Goal: Information Seeking & Learning: Find specific fact

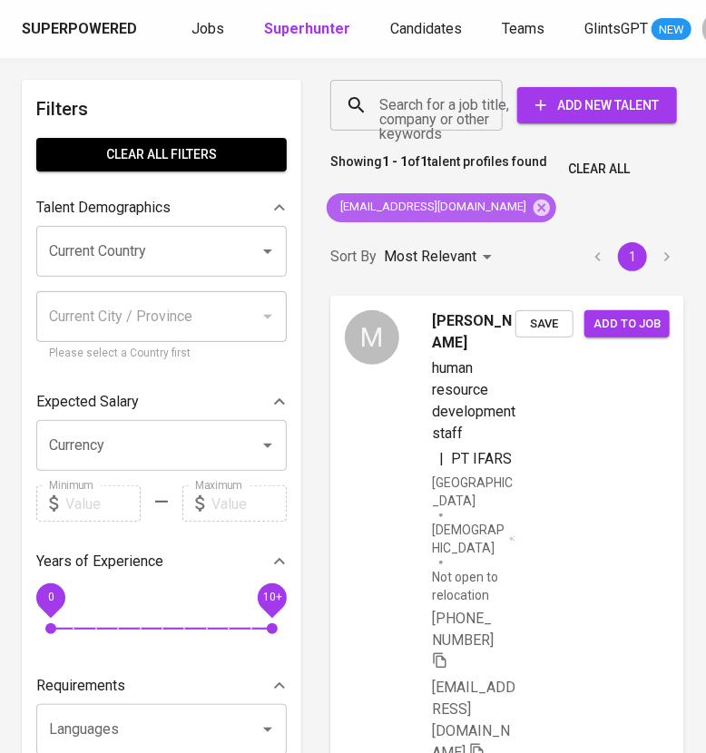
click at [533, 212] on icon at bounding box center [541, 207] width 16 height 16
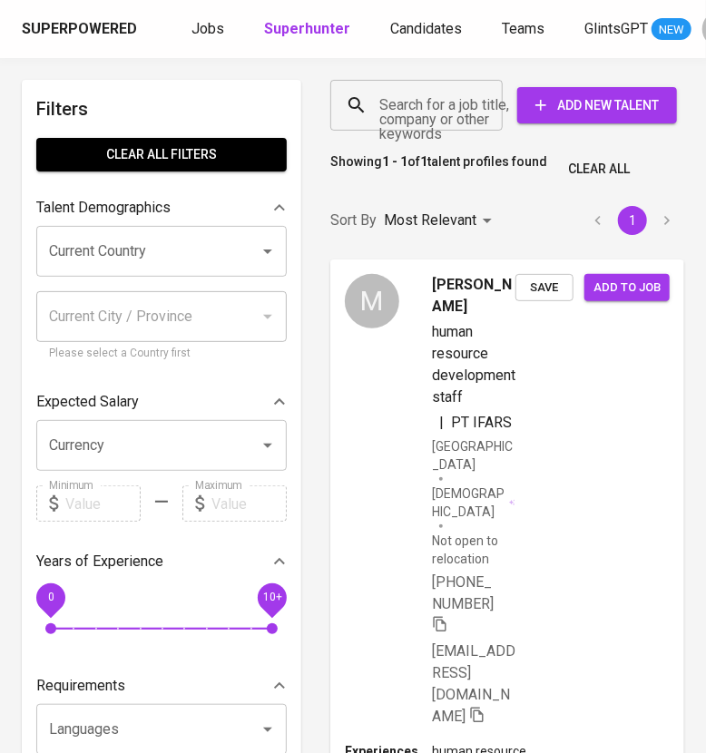
click at [406, 119] on input "Search for a job title, company or other keywords" at bounding box center [421, 105] width 93 height 34
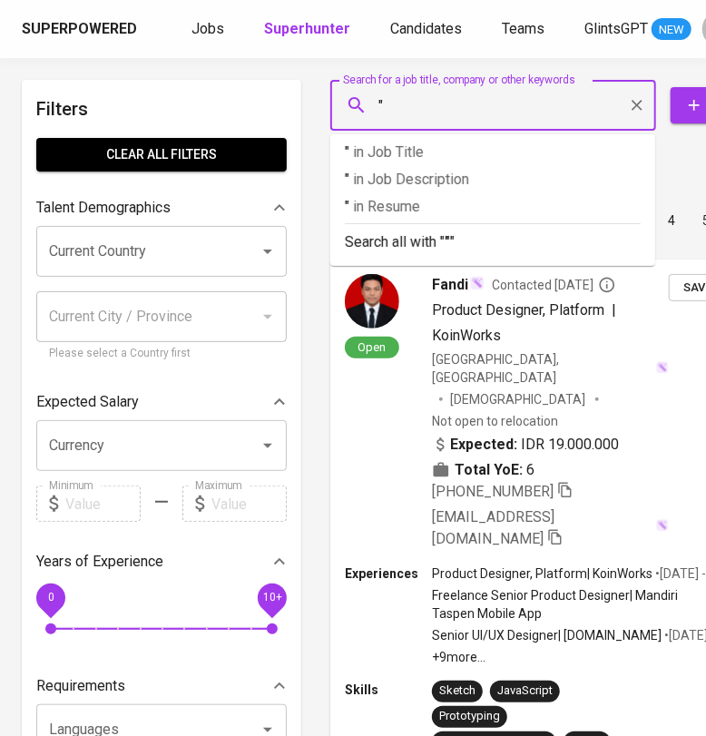
paste input "Nanda Rafidah"
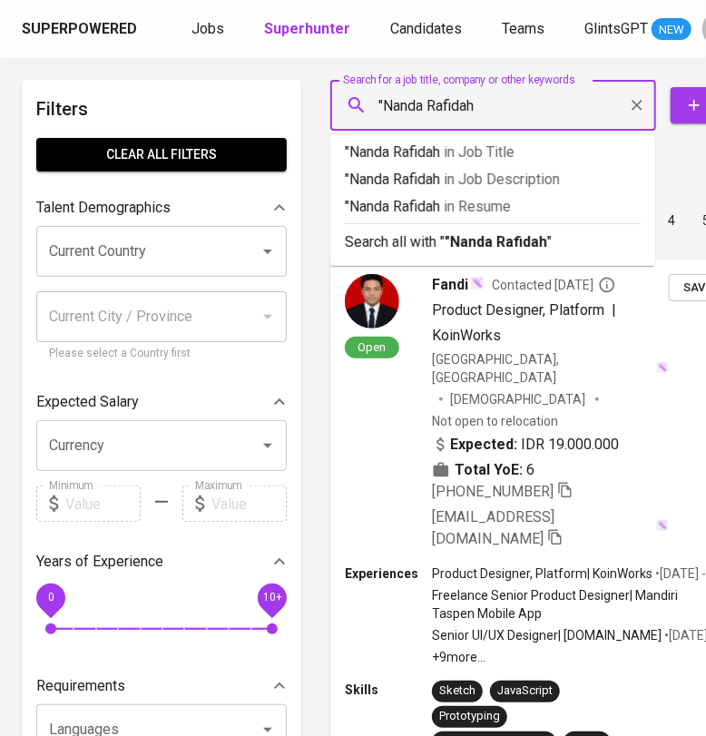
type input ""Nanda Rafidah""
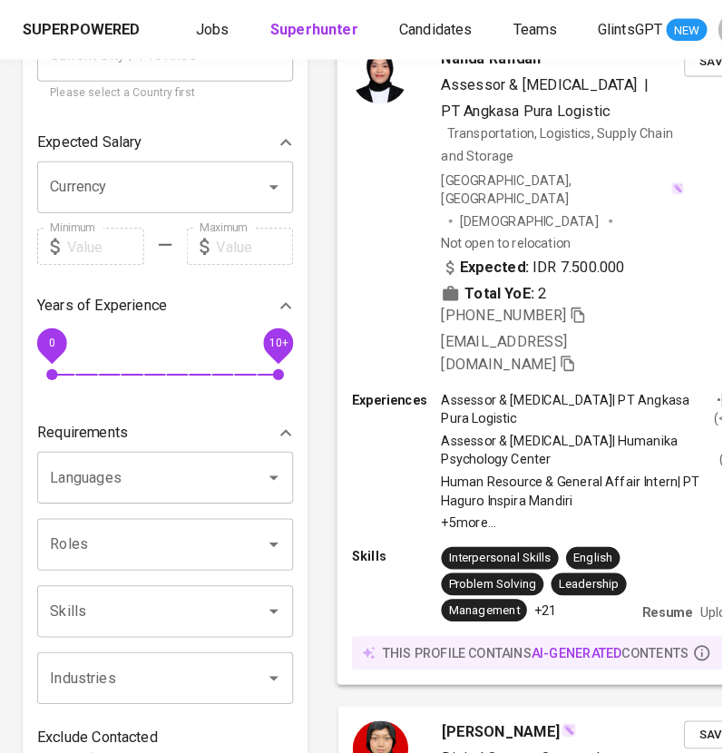
scroll to position [226, 0]
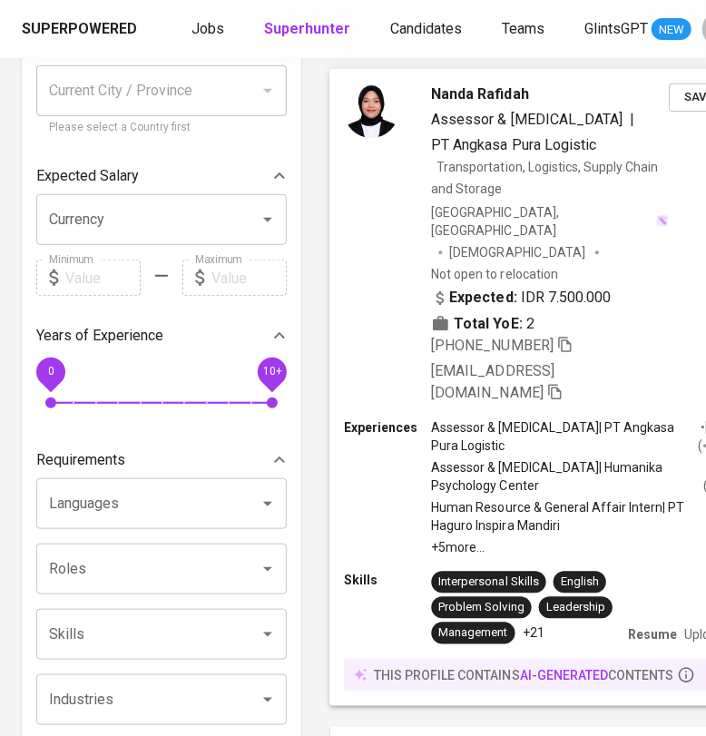
click at [640, 334] on div "[PHONE_NUMBER] [EMAIL_ADDRESS][DOMAIN_NAME]" at bounding box center [550, 368] width 238 height 69
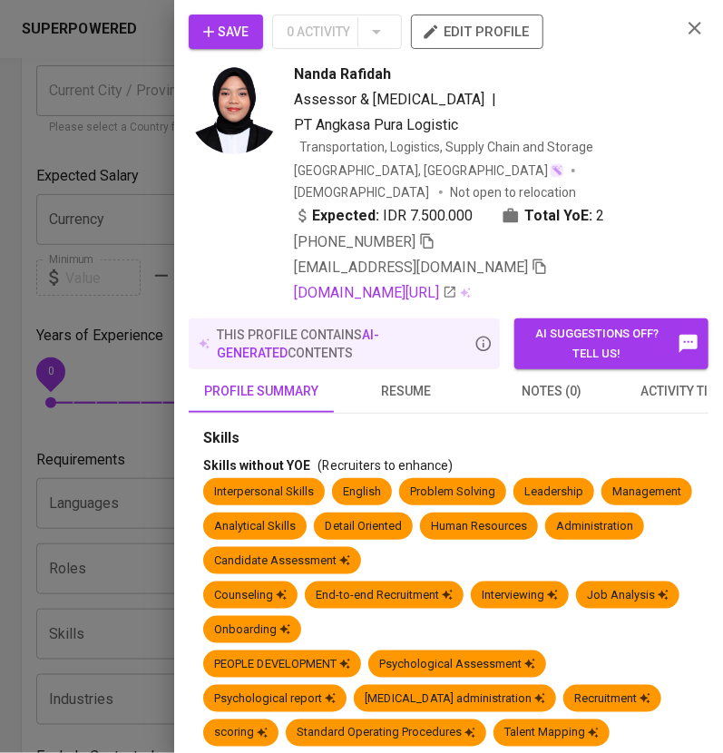
click at [233, 111] on img at bounding box center [234, 108] width 91 height 91
click at [416, 380] on span "resume" at bounding box center [406, 391] width 123 height 23
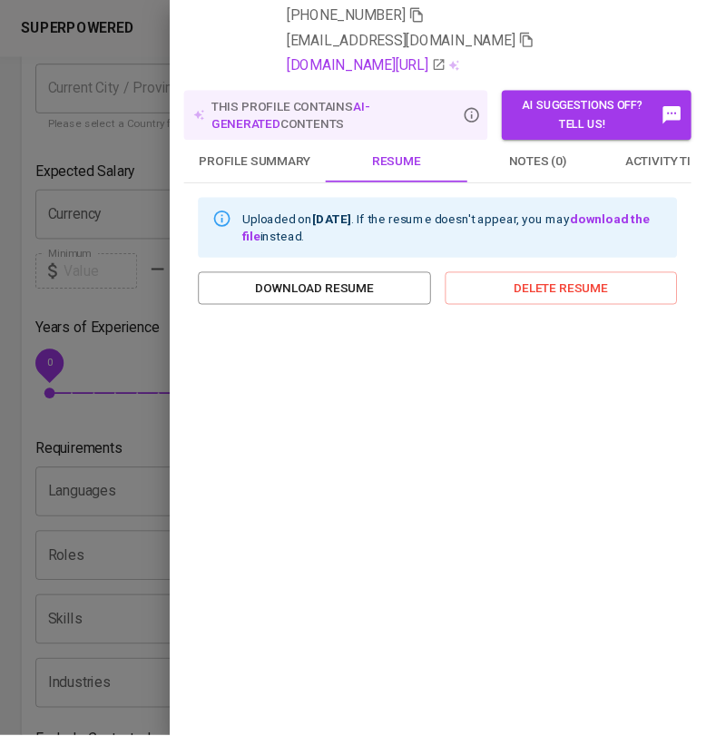
scroll to position [0, 0]
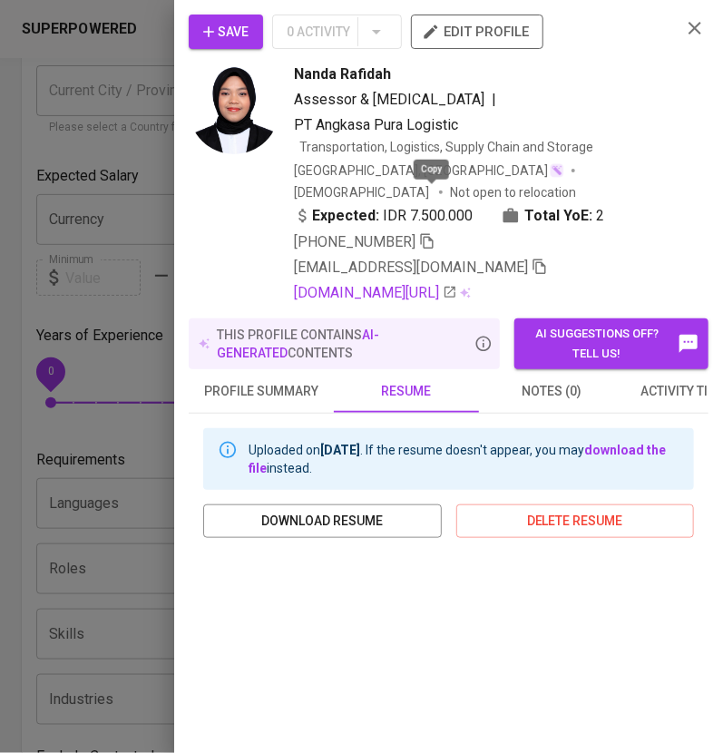
click at [434, 234] on icon "button" at bounding box center [427, 241] width 13 height 15
click at [689, 26] on icon "button" at bounding box center [695, 28] width 13 height 13
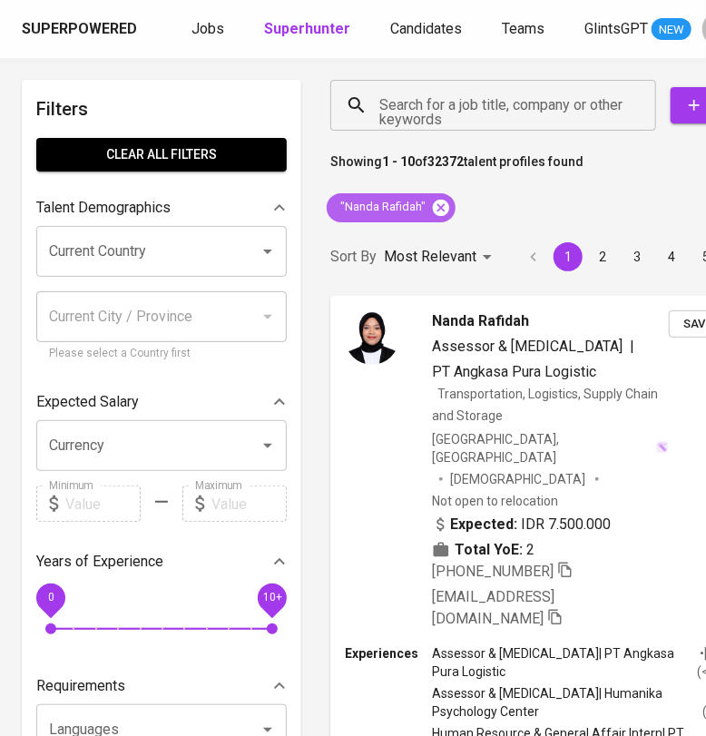
click at [443, 198] on icon at bounding box center [441, 208] width 20 height 20
click at [449, 109] on input "Search for a job title, company or other keywords" at bounding box center [498, 105] width 246 height 34
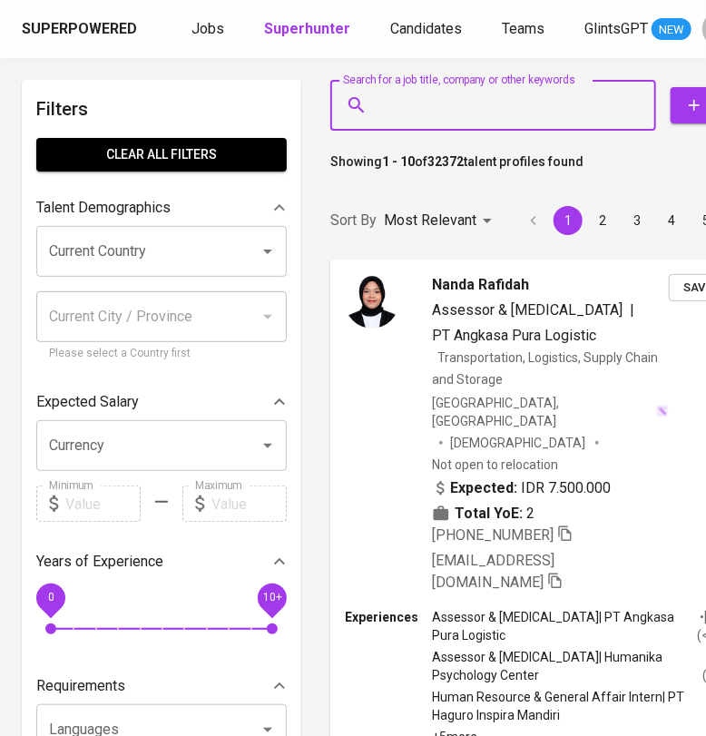
paste input "[EMAIL_ADDRESS][DOMAIN_NAME]"
type input "[EMAIL_ADDRESS][DOMAIN_NAME]"
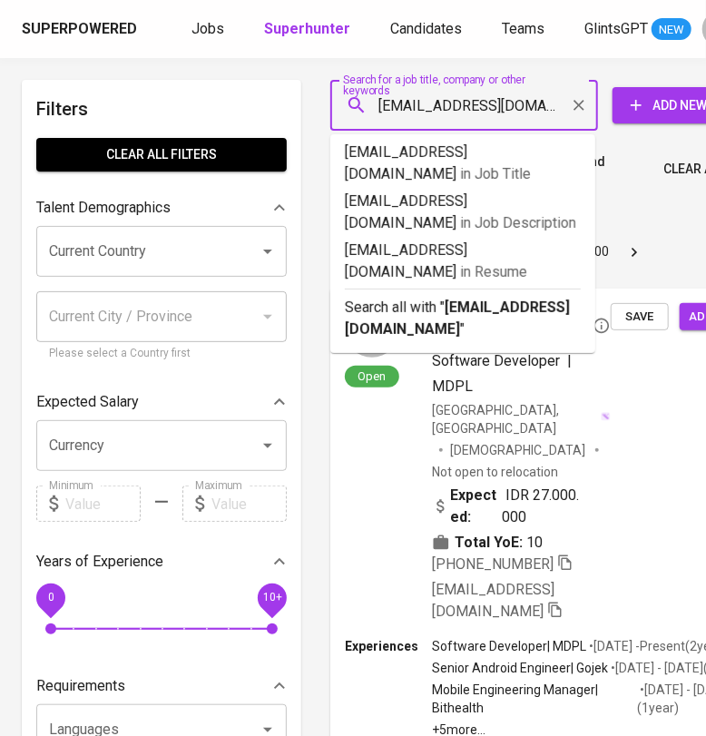
scroll to position [0, 26]
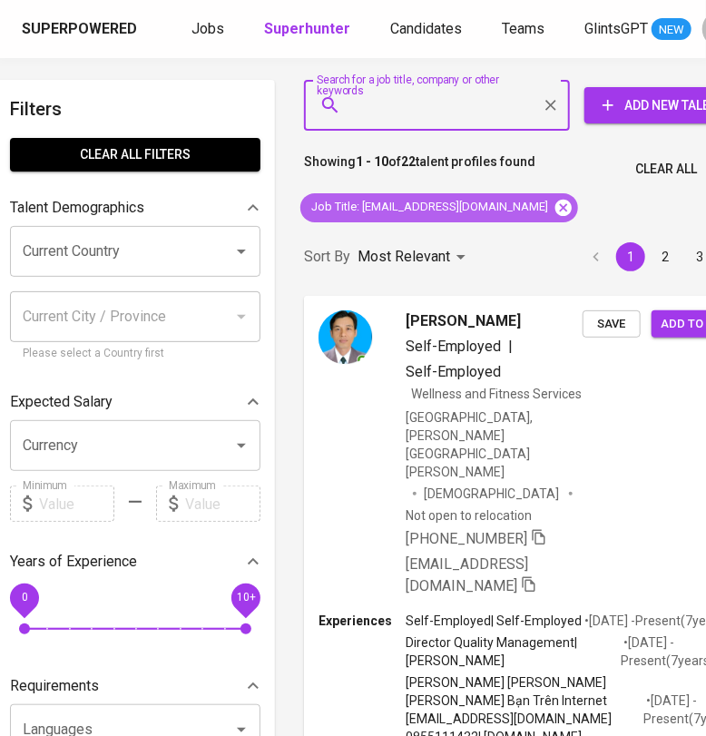
click at [555, 211] on icon at bounding box center [563, 207] width 16 height 16
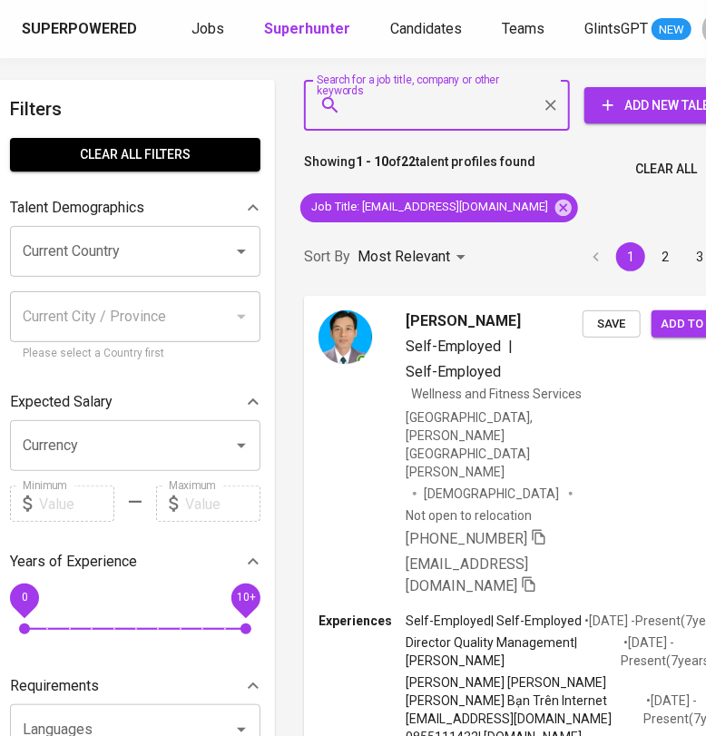
click at [451, 118] on input "Search for a job title, company or other keywords" at bounding box center [441, 105] width 186 height 34
click at [424, 109] on input "Search for a job title, company or other keywords" at bounding box center [441, 105] width 186 height 34
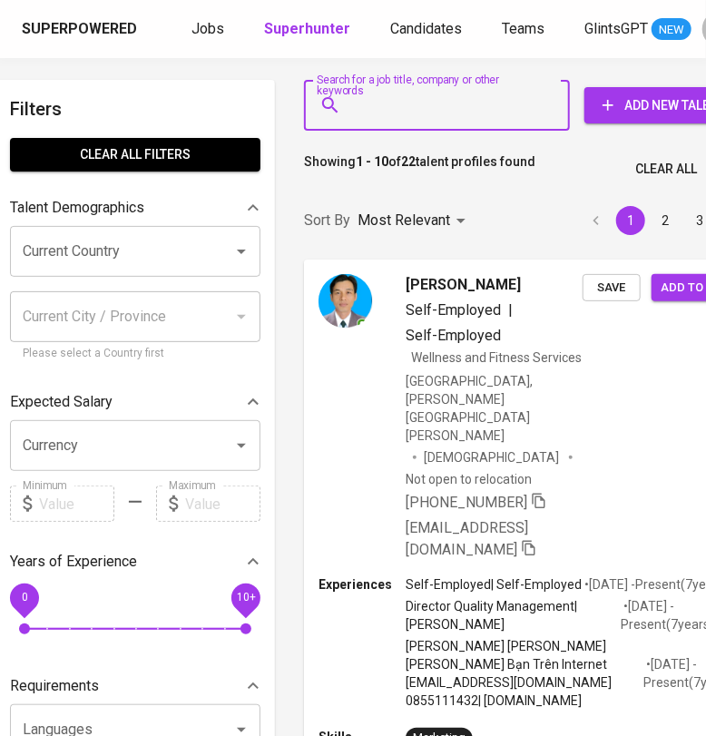
paste input "[EMAIL_ADDRESS][DOMAIN_NAME]"
type input "[EMAIL_ADDRESS][DOMAIN_NAME]"
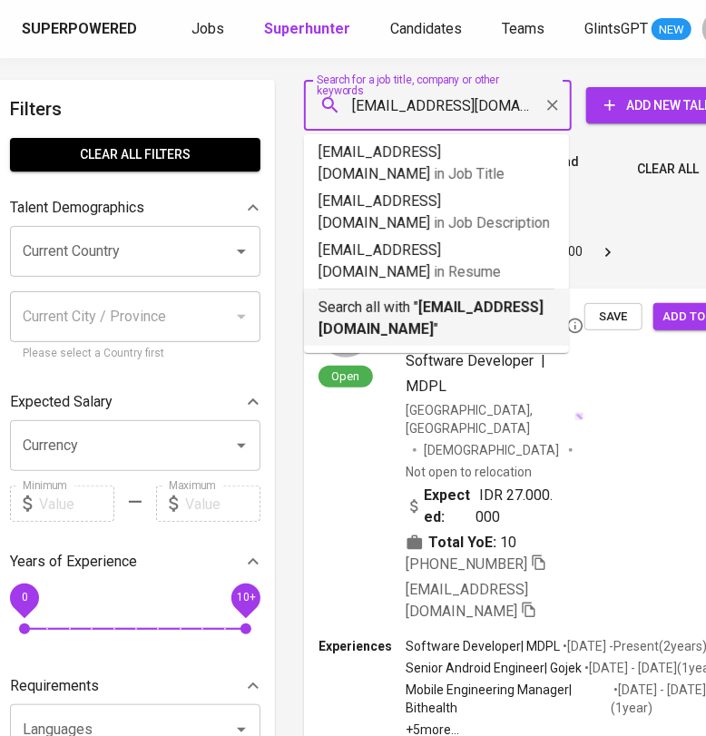
click at [423, 297] on p "Search all with " [EMAIL_ADDRESS][DOMAIN_NAME] "" at bounding box center [436, 319] width 236 height 44
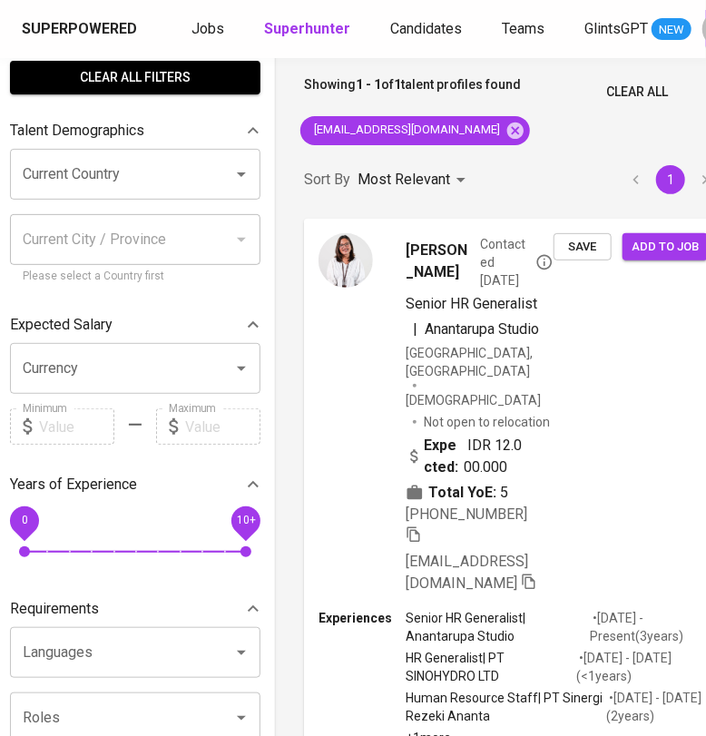
scroll to position [112, 26]
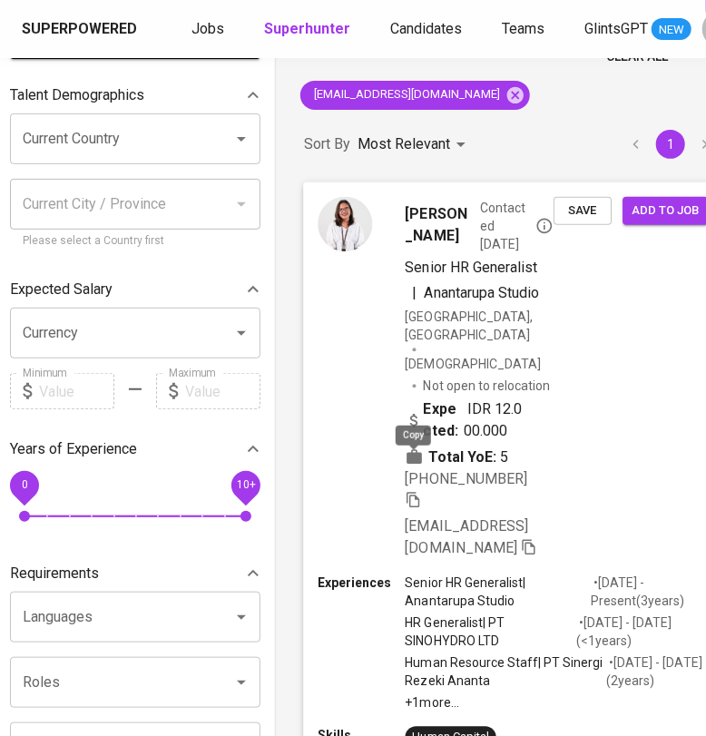
click at [417, 491] on icon "button" at bounding box center [413, 499] width 16 height 16
